Goal: Transaction & Acquisition: Book appointment/travel/reservation

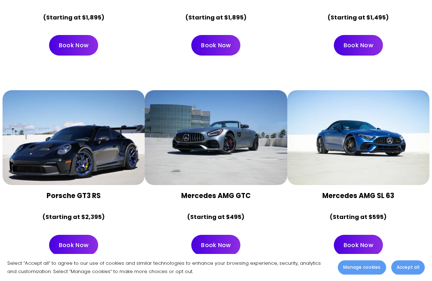
scroll to position [1081, 0]
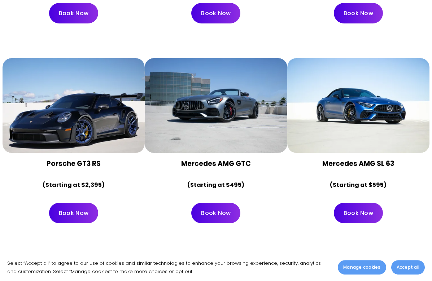
click at [74, 203] on link "Book Now" at bounding box center [73, 213] width 49 height 21
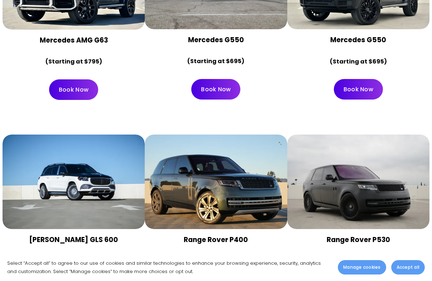
scroll to position [1858, 0]
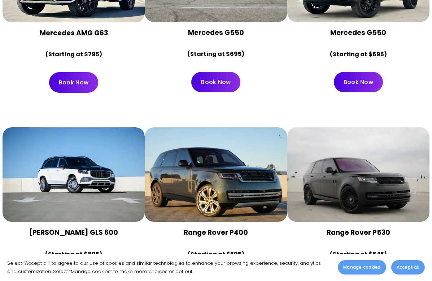
click at [68, 169] on div at bounding box center [74, 174] width 142 height 95
click at [67, 271] on link "Book Now" at bounding box center [73, 281] width 49 height 21
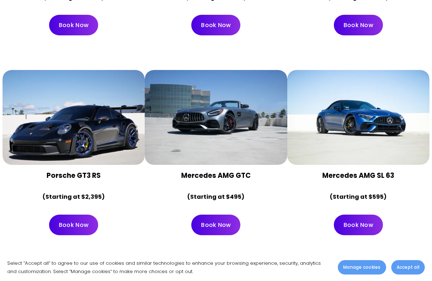
scroll to position [1069, 0]
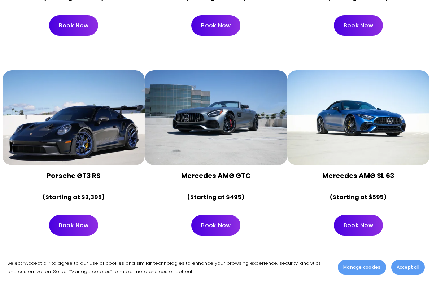
click at [58, 215] on link "Book Now" at bounding box center [73, 225] width 49 height 21
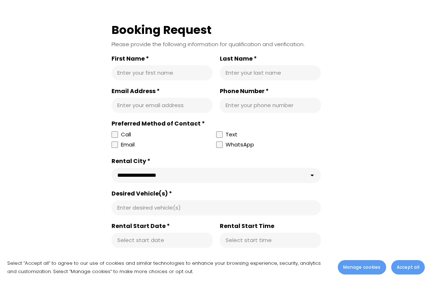
scroll to position [182, 0]
click at [312, 176] on select "**********" at bounding box center [215, 174] width 209 height 15
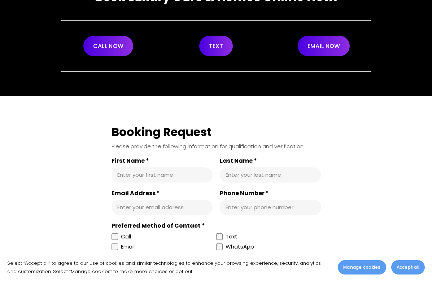
scroll to position [0, 0]
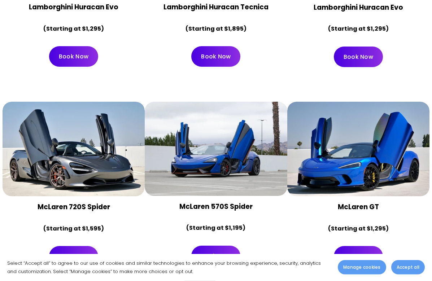
scroll to position [639, 0]
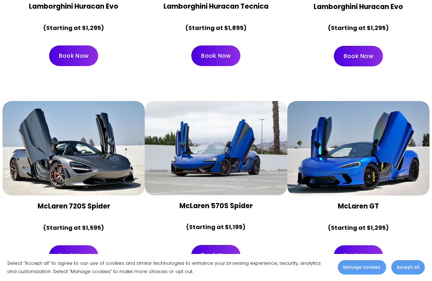
click at [58, 145] on div at bounding box center [74, 148] width 142 height 95
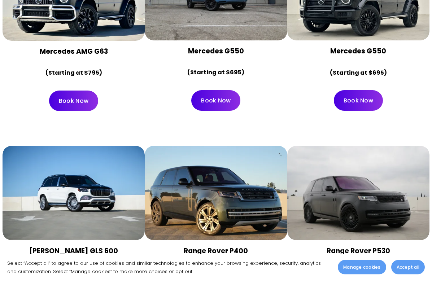
scroll to position [1809, 0]
